Goal: Check status: Check status

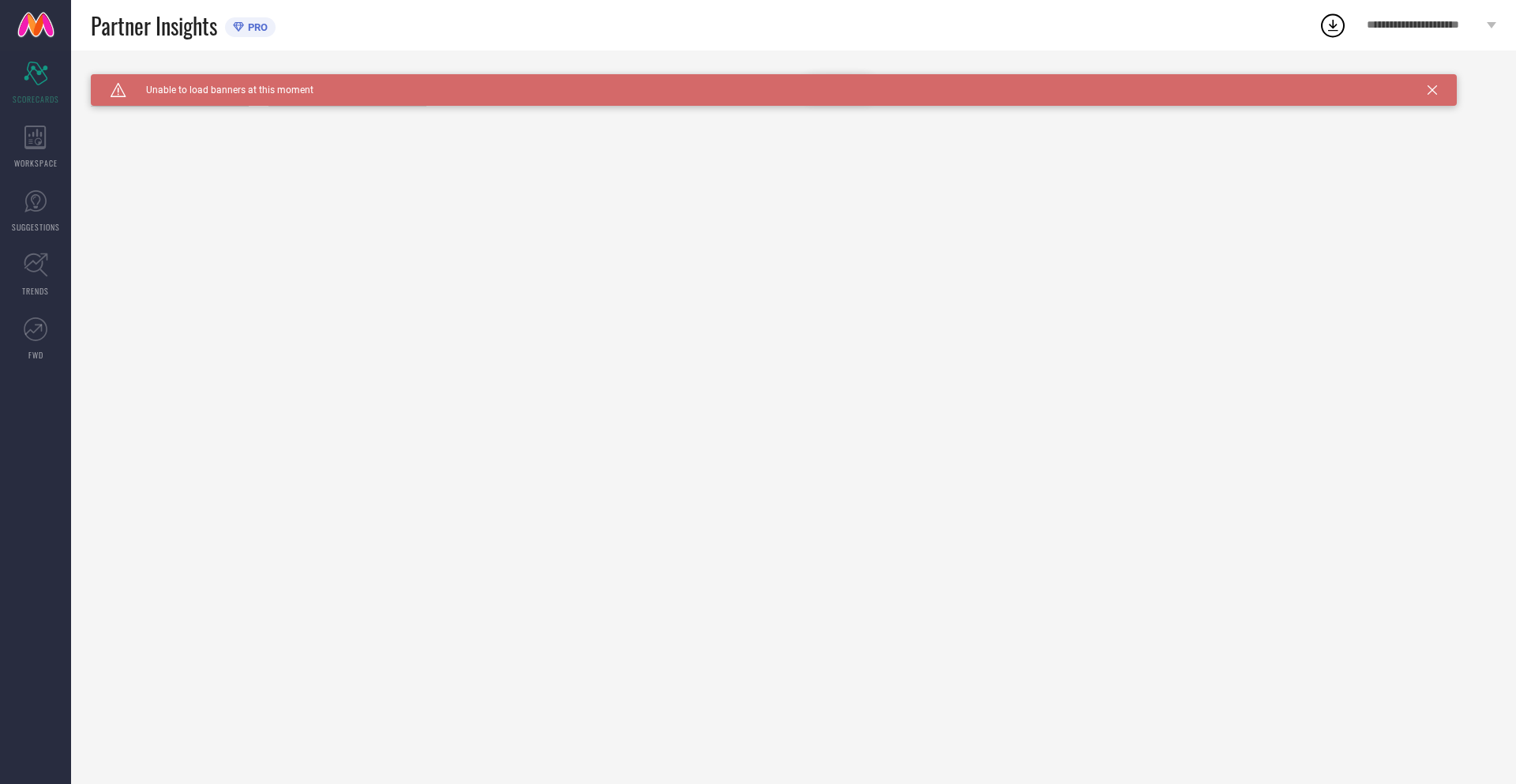
type input "All"
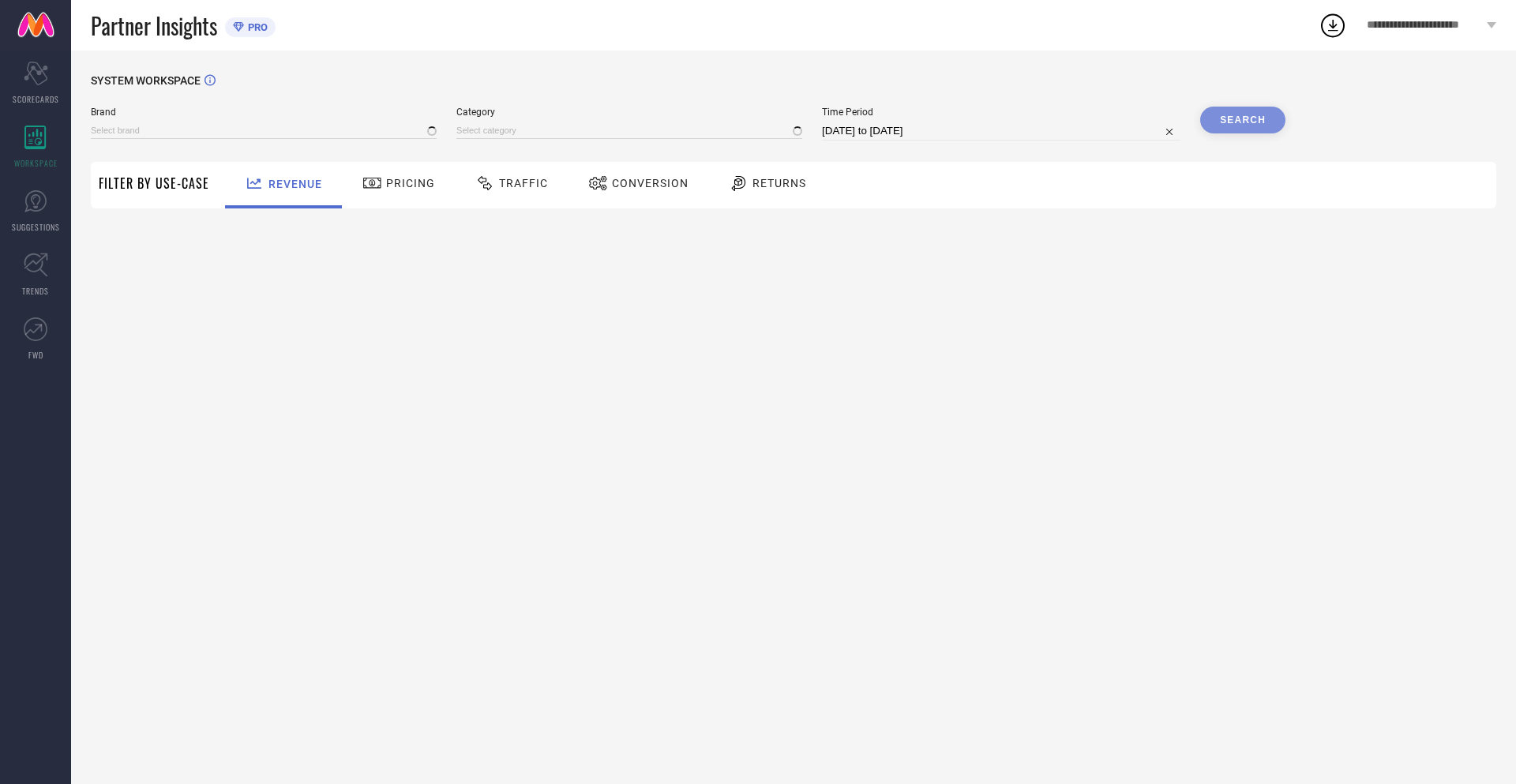
type input "NIKE"
type input "All"
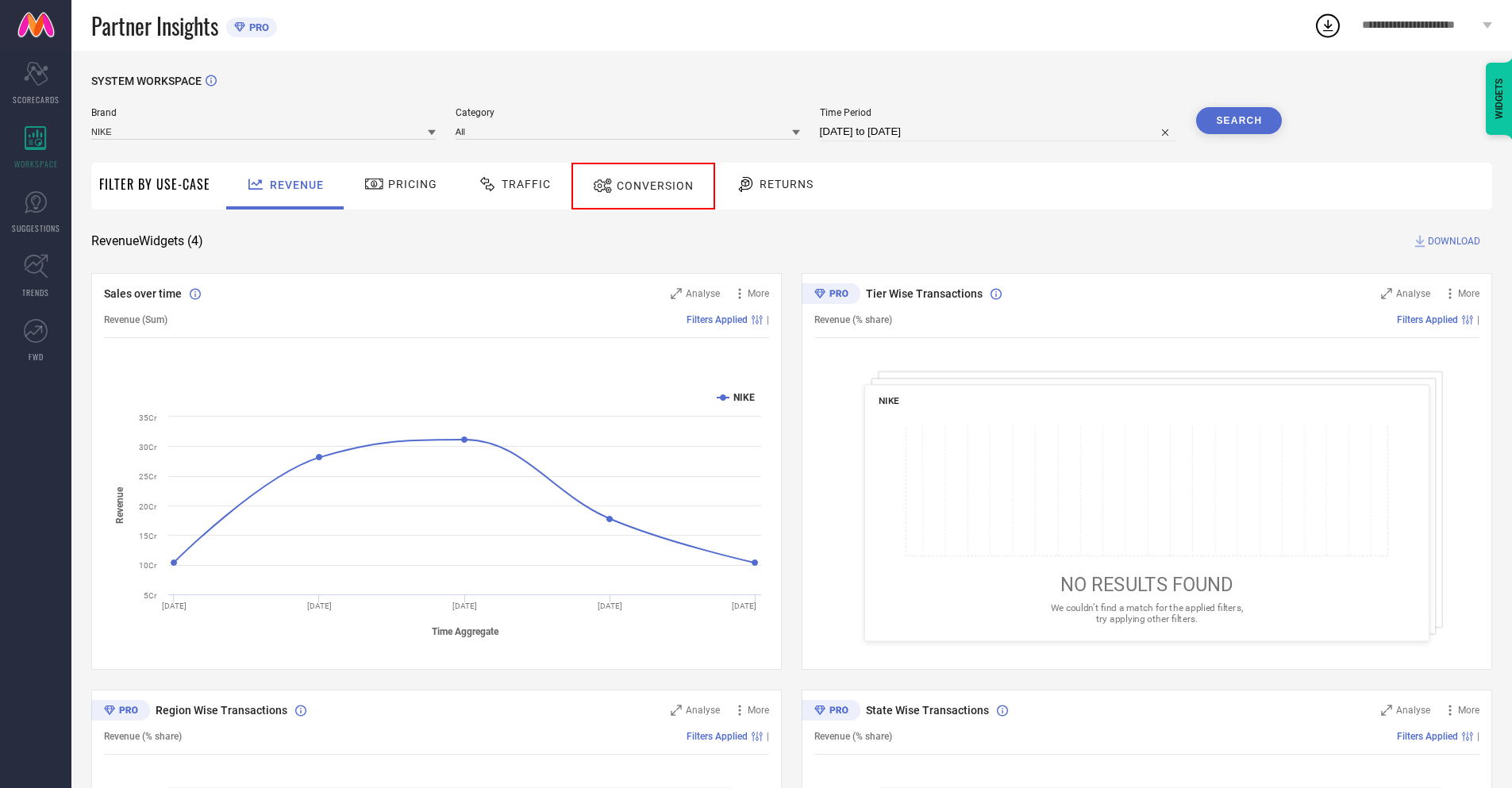
click at [636, 185] on span "Conversion" at bounding box center [654, 185] width 77 height 13
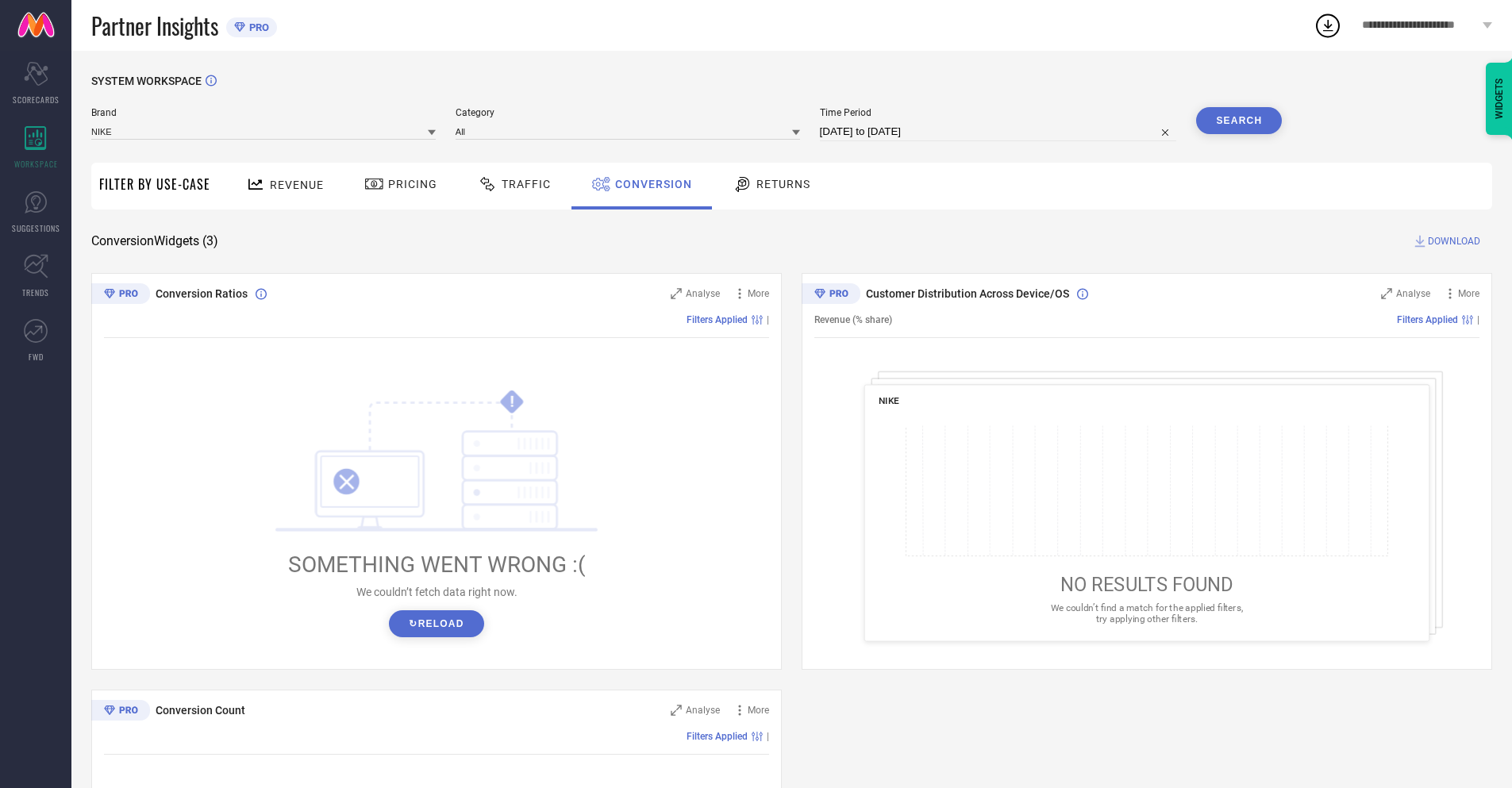
click at [997, 132] on input "[DATE] to [DATE]" at bounding box center [998, 131] width 357 height 19
select select "9"
select select "2025"
select select "10"
select select "2025"
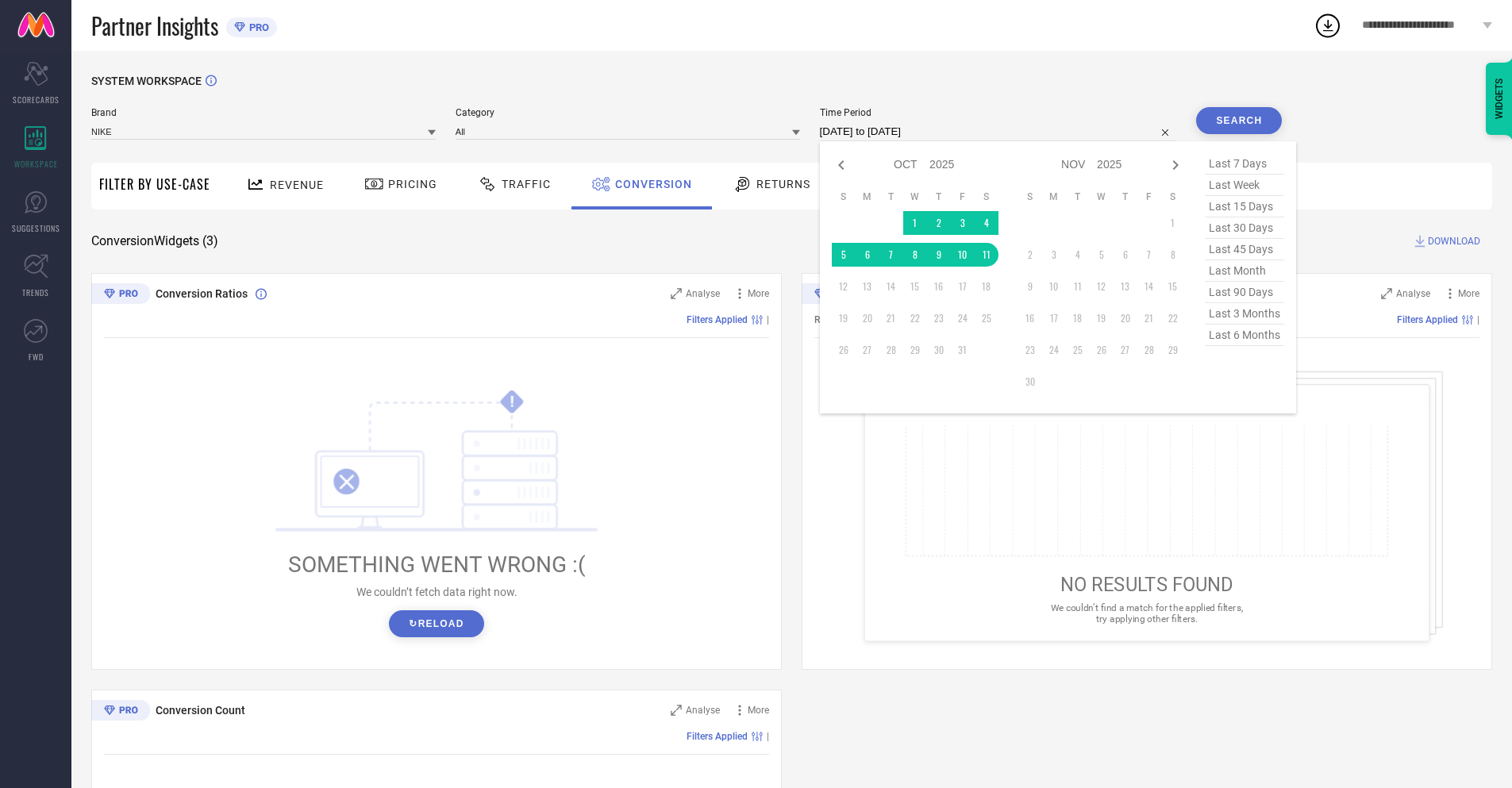
click at [984, 255] on td "11" at bounding box center [986, 254] width 24 height 24
type input "11-10-2025 to 11-10-2025"
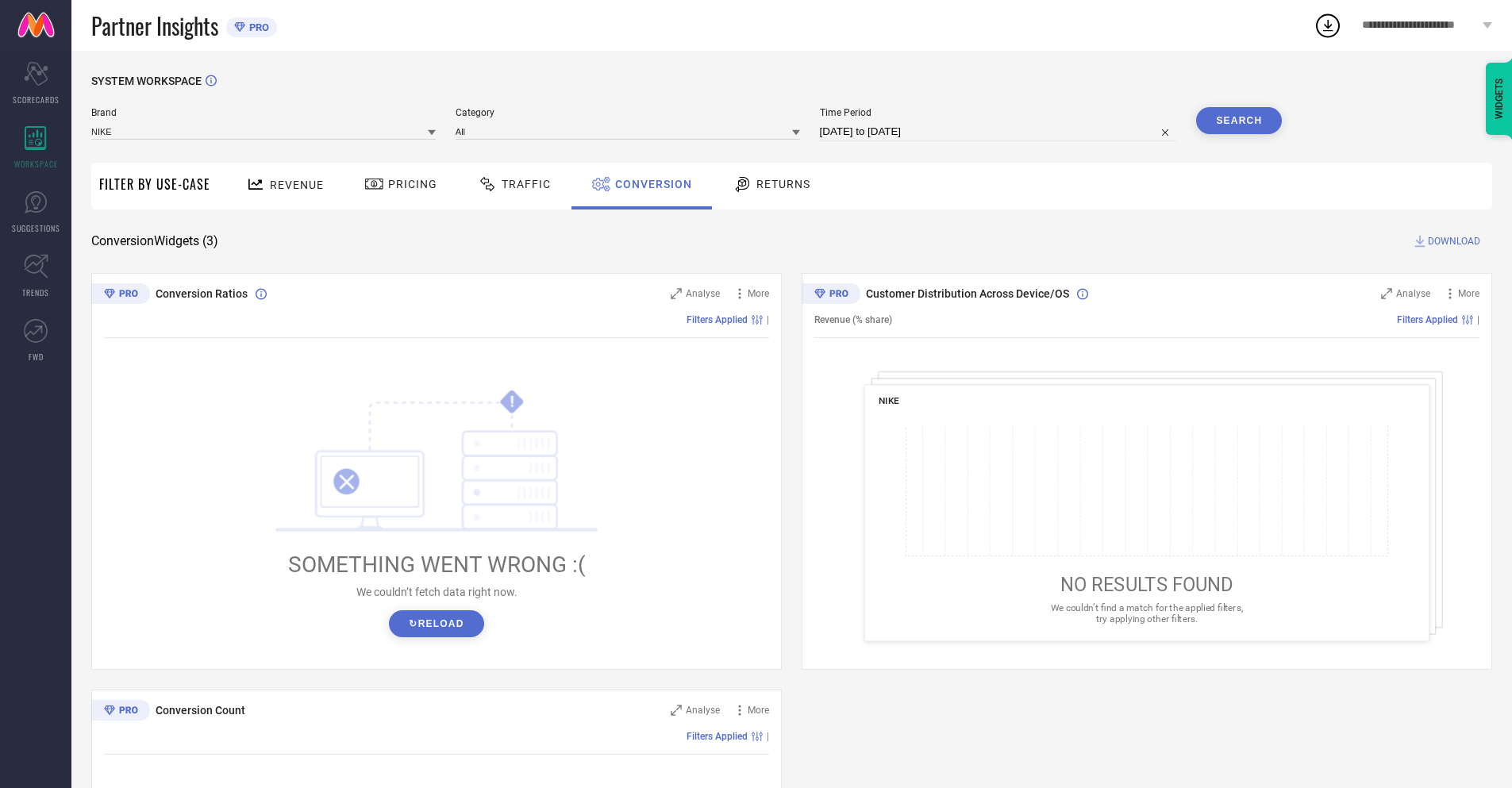
click at [1239, 120] on button "Search" at bounding box center [1239, 120] width 86 height 27
click at [1454, 242] on span "DOWNLOAD" at bounding box center [1454, 242] width 52 height 16
